Goal: Information Seeking & Learning: Learn about a topic

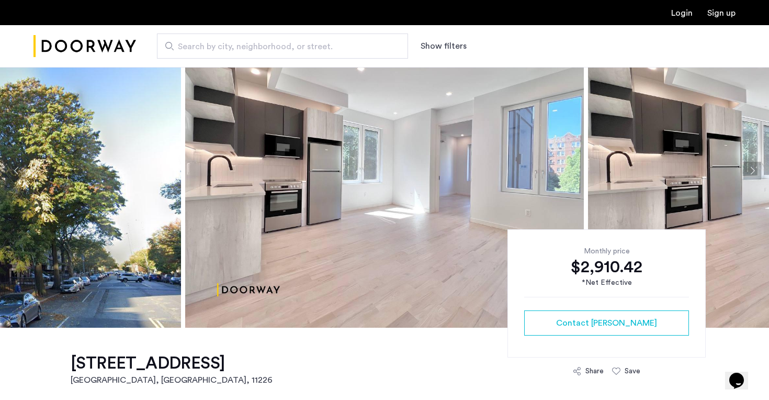
scroll to position [50, 0]
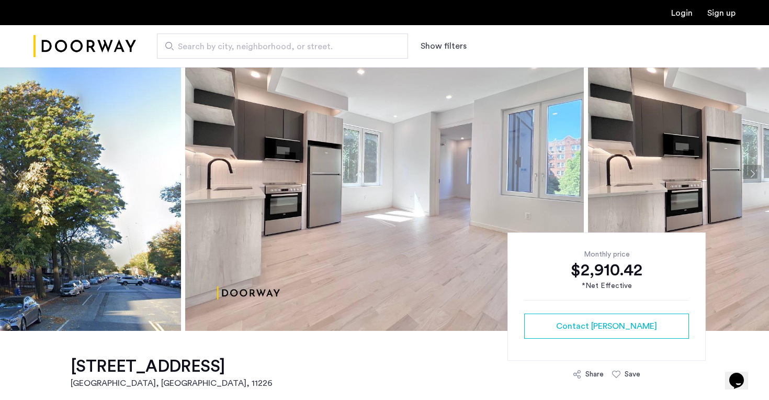
click at [410, 153] on img at bounding box center [384, 174] width 399 height 314
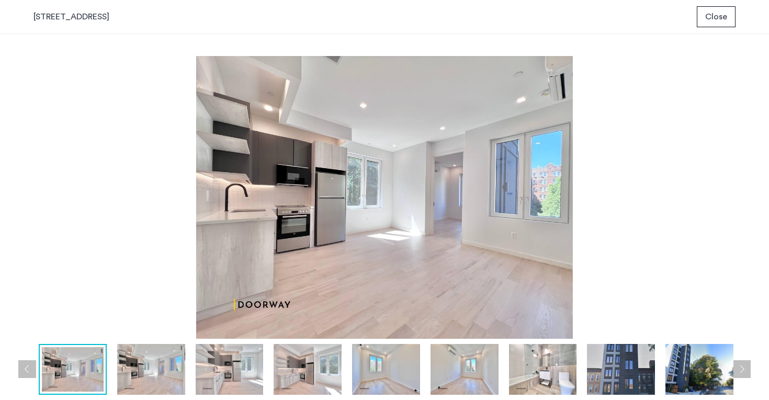
scroll to position [0, 0]
click at [149, 374] on img at bounding box center [151, 369] width 68 height 51
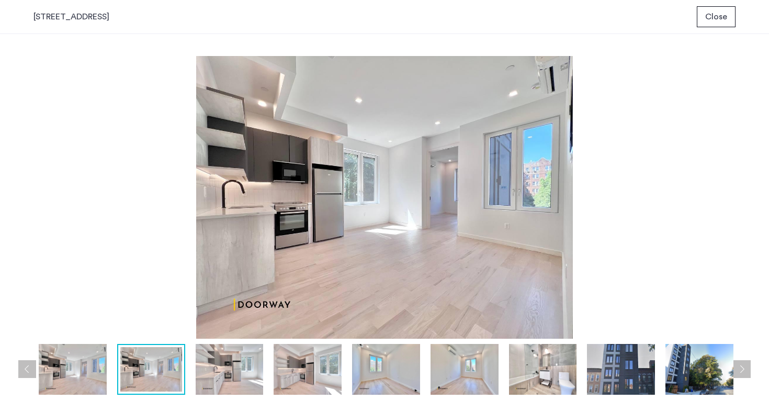
click at [224, 365] on img at bounding box center [230, 369] width 68 height 51
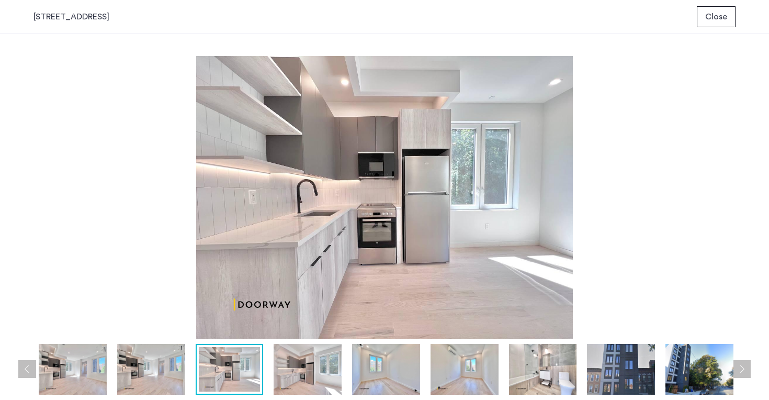
click at [310, 358] on img at bounding box center [308, 369] width 68 height 51
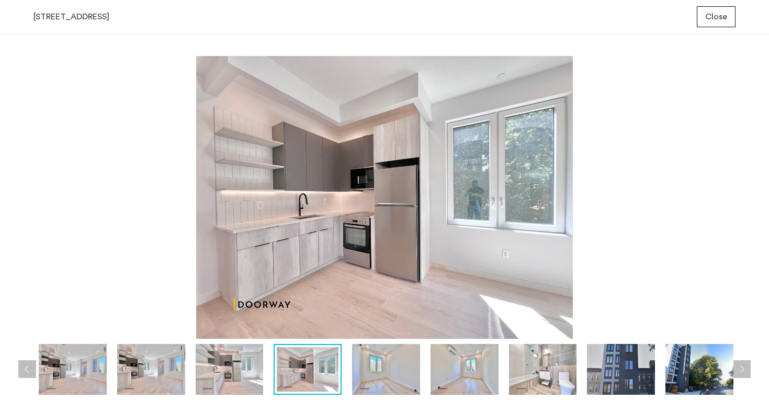
click at [384, 368] on img at bounding box center [386, 369] width 68 height 51
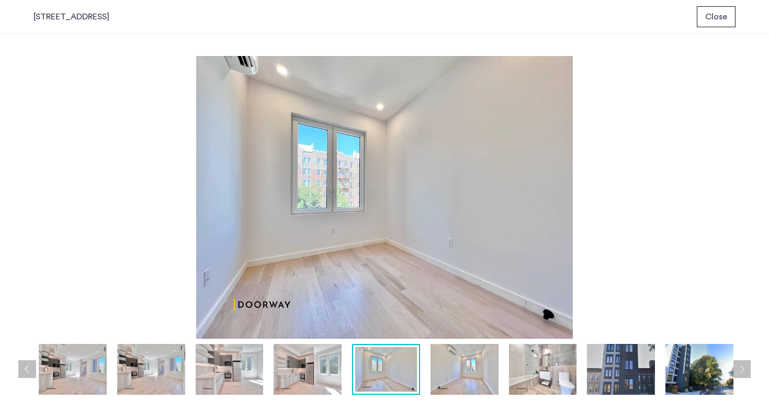
click at [434, 364] on img at bounding box center [464, 369] width 68 height 51
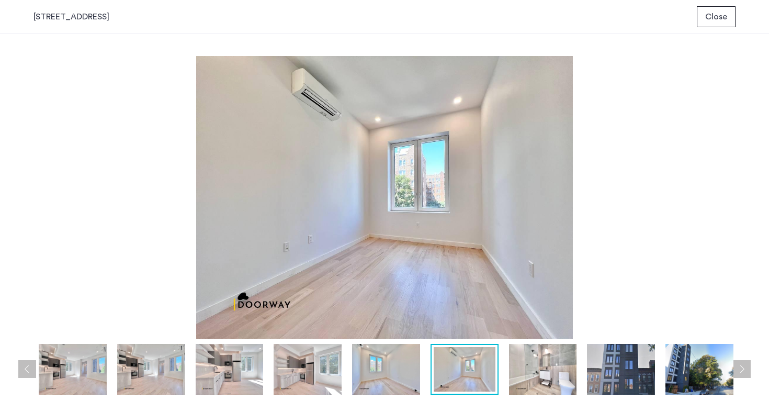
click at [544, 365] on img at bounding box center [543, 369] width 68 height 51
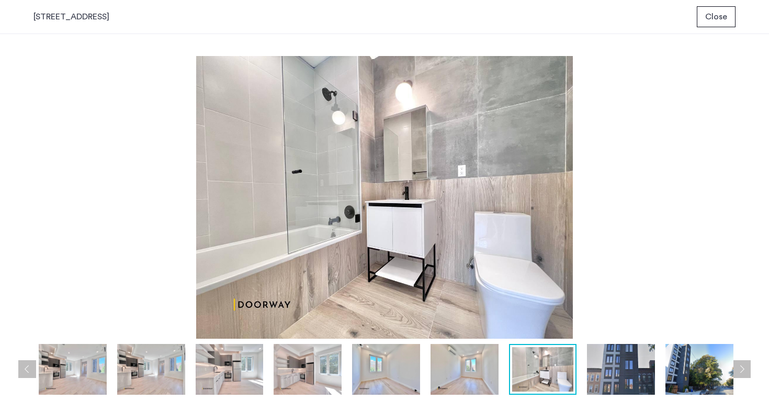
click at [621, 363] on img at bounding box center [621, 369] width 68 height 51
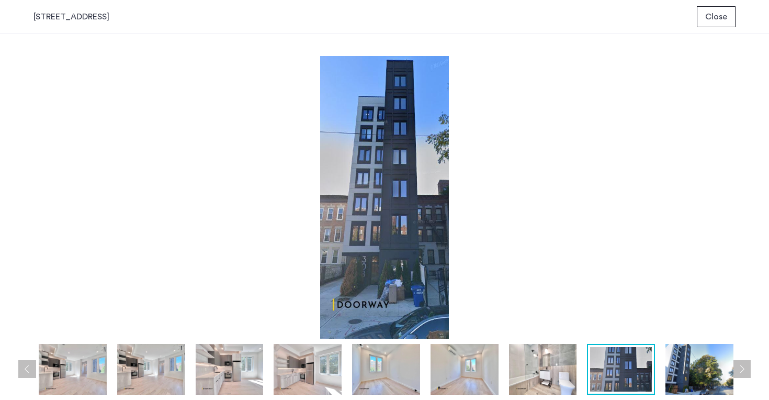
click at [681, 363] on img at bounding box center [699, 369] width 68 height 51
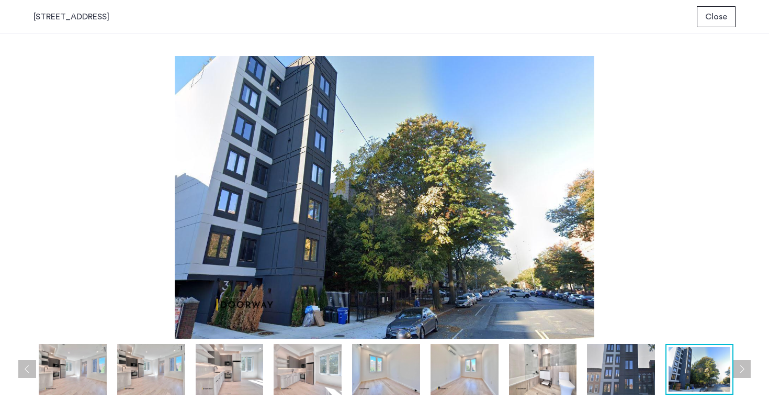
click at [751, 367] on div "prev next prev next" at bounding box center [384, 217] width 769 height 366
click at [742, 367] on button "Next apartment" at bounding box center [742, 369] width 18 height 18
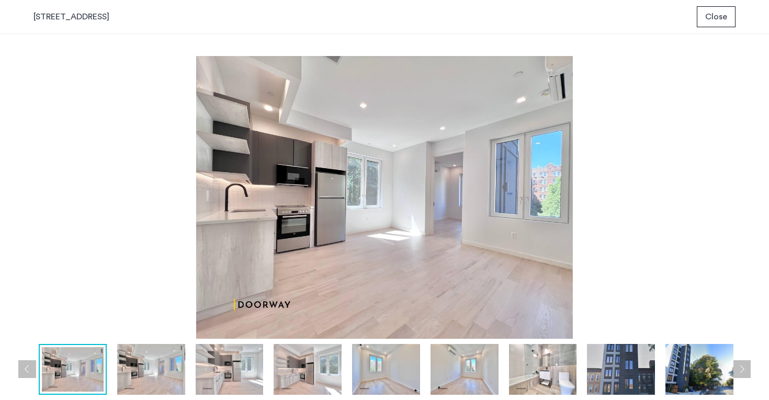
click at [723, 19] on span "Close" at bounding box center [716, 16] width 22 height 13
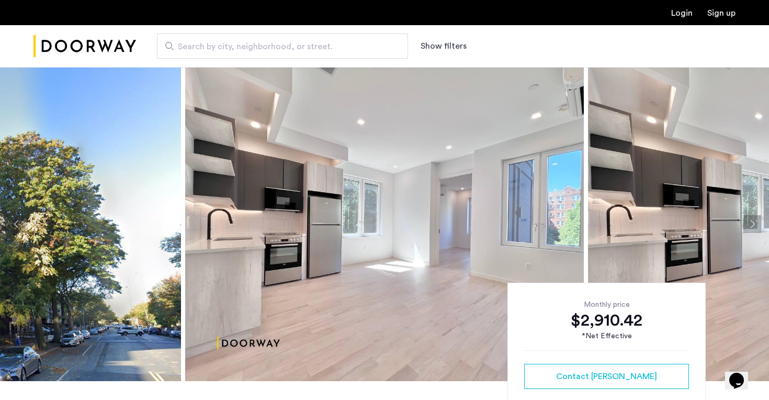
click at [292, 51] on span "Search by city, neighborhood, or street." at bounding box center [278, 46] width 201 height 13
click at [292, 51] on input "Search by city, neighborhood, or street." at bounding box center [282, 45] width 251 height 25
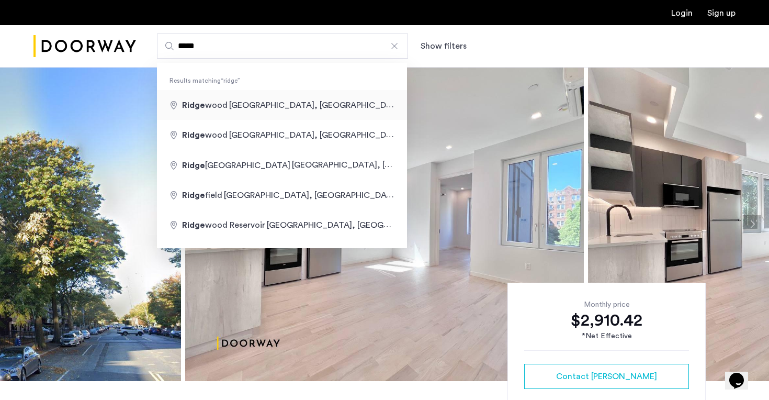
type input "**********"
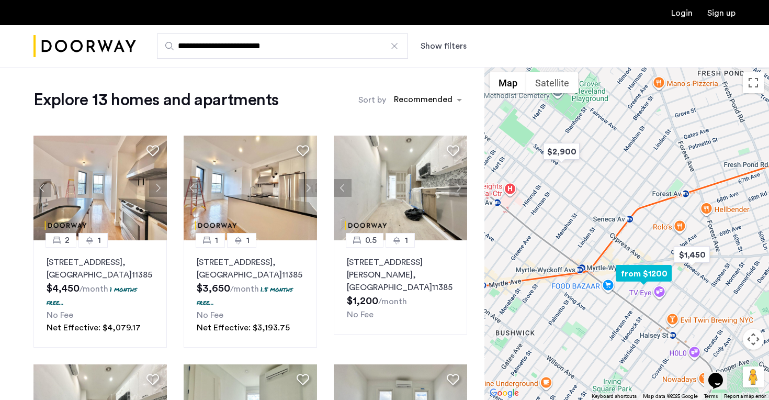
scroll to position [3, 0]
click at [404, 100] on div "sort-apartment" at bounding box center [423, 101] width 62 height 14
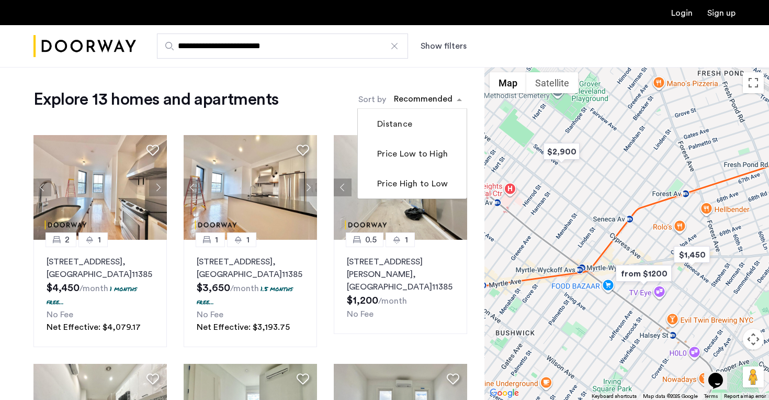
click at [381, 97] on label "Sort by" at bounding box center [372, 99] width 28 height 13
click at [394, 97] on input "Sort by" at bounding box center [394, 100] width 0 height 7
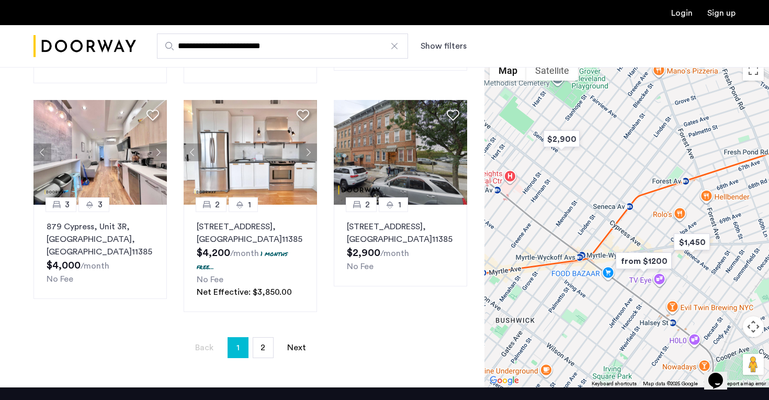
scroll to position [692, 0]
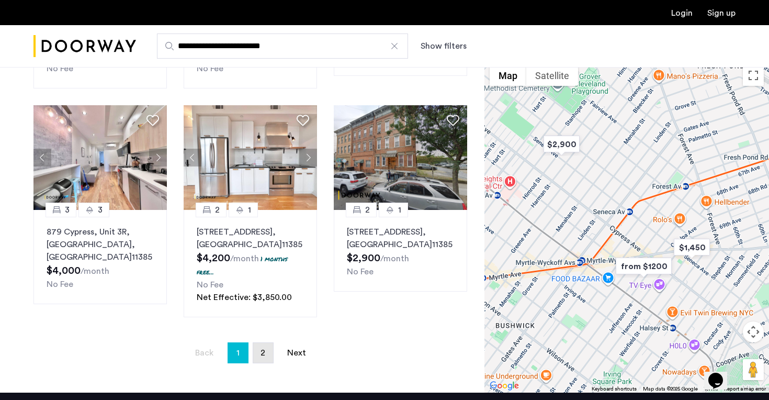
click at [259, 343] on link "page 2" at bounding box center [263, 353] width 20 height 20
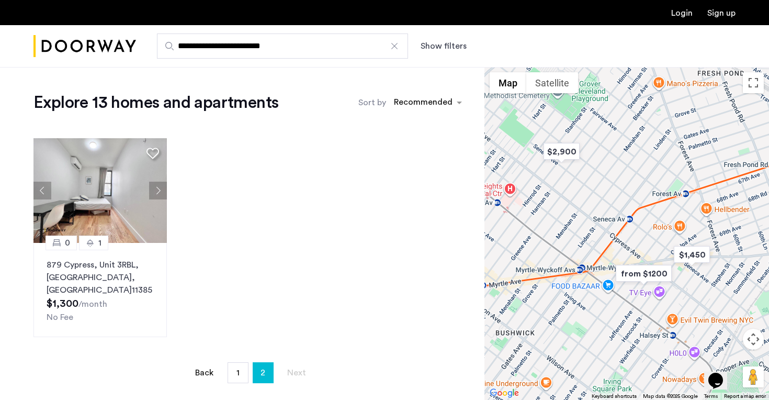
scroll to position [0, 0]
